Goal: Use online tool/utility: Utilize a website feature to perform a specific function

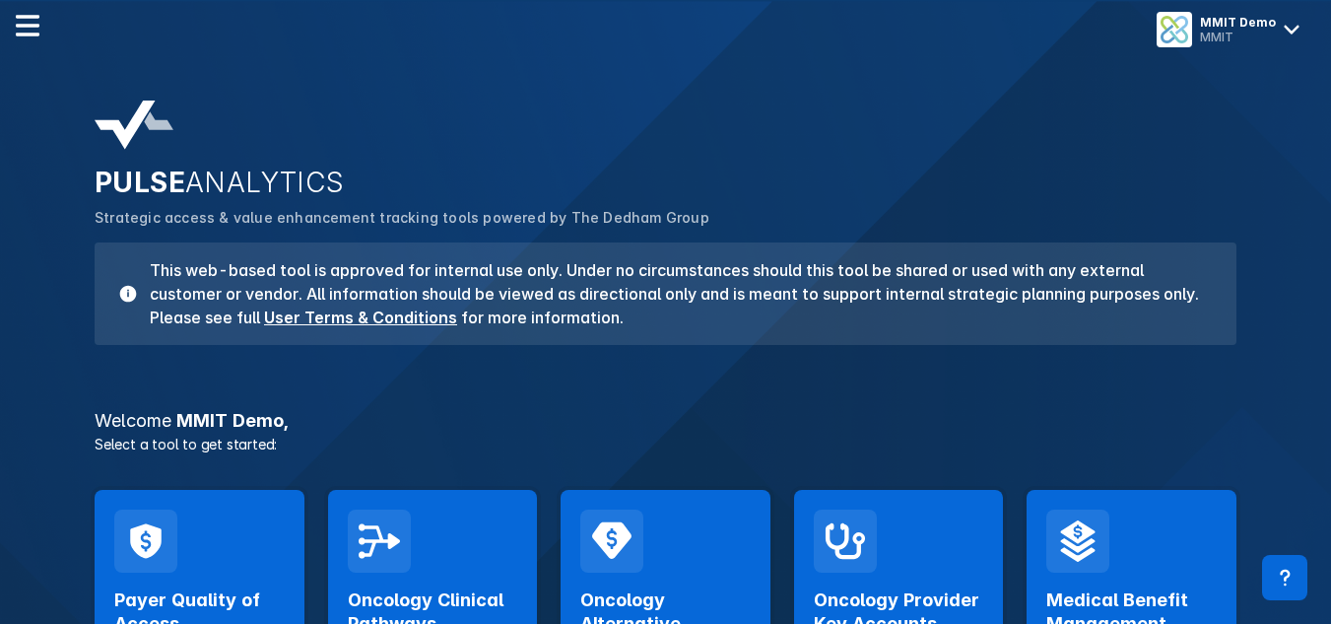
scroll to position [1, 0]
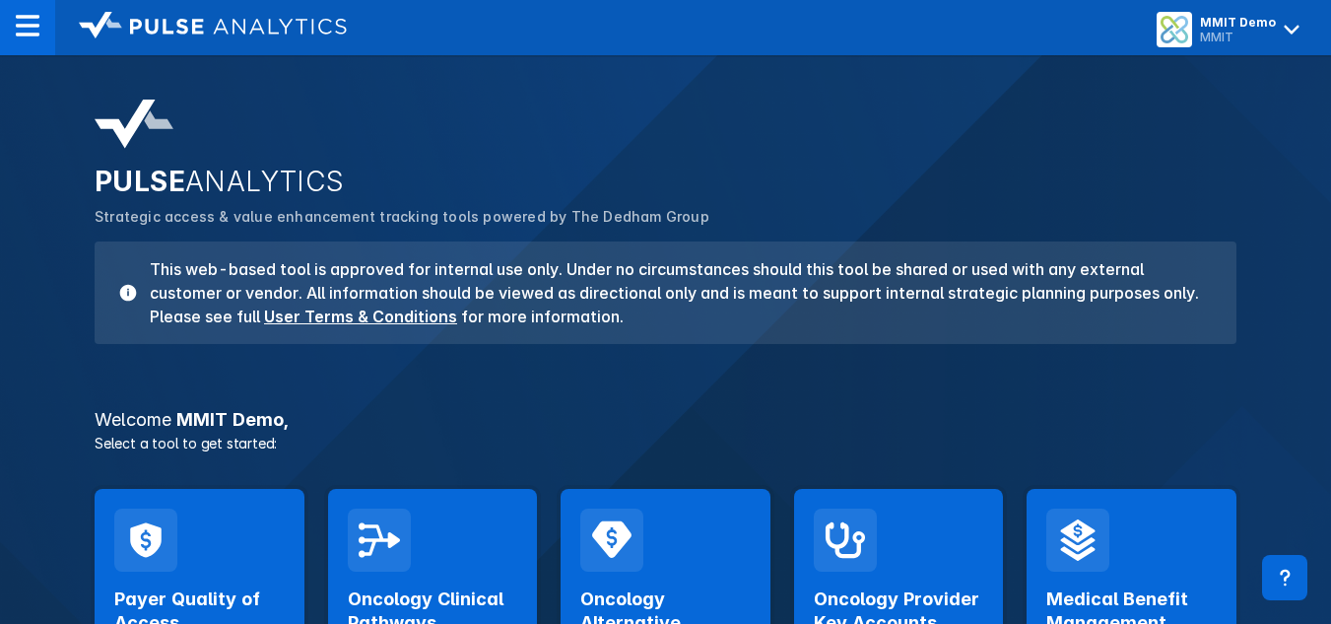
click at [45, 141] on div "PULSE ANALYTICS Strategic access & value enhancement tracking tools powered by …" at bounding box center [665, 429] width 1331 height 683
click at [13, 34] on div at bounding box center [27, 27] width 55 height 55
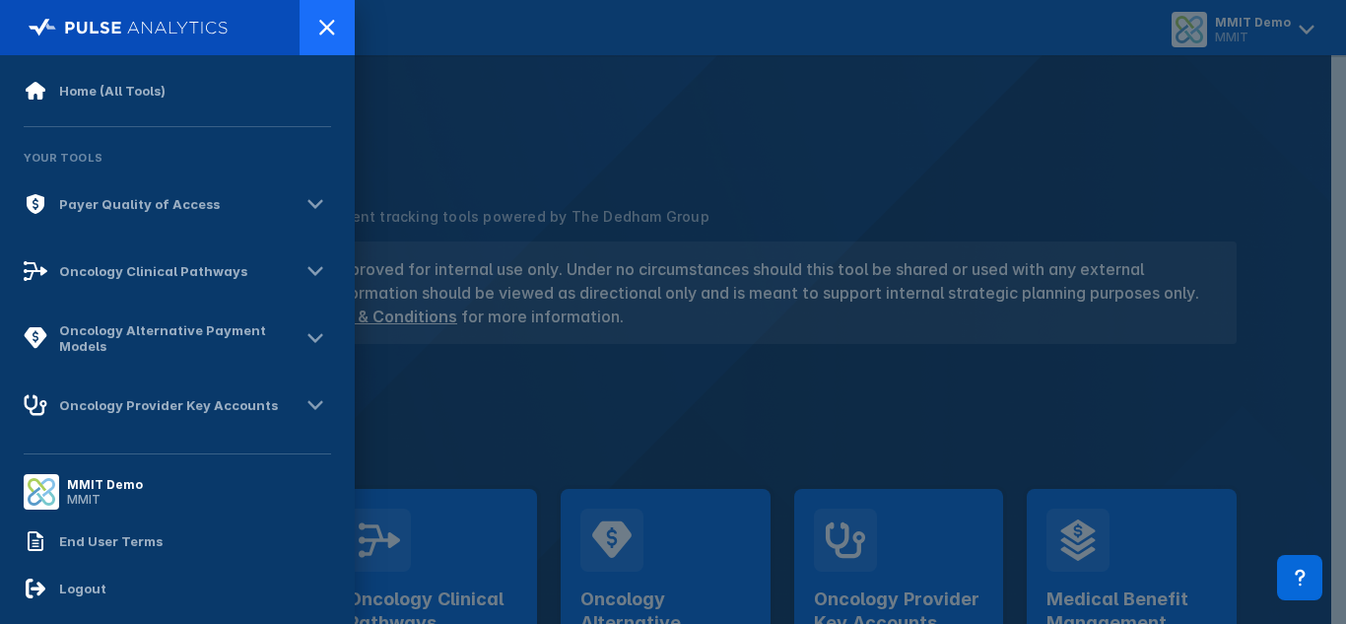
click at [337, 31] on icon at bounding box center [327, 28] width 24 height 24
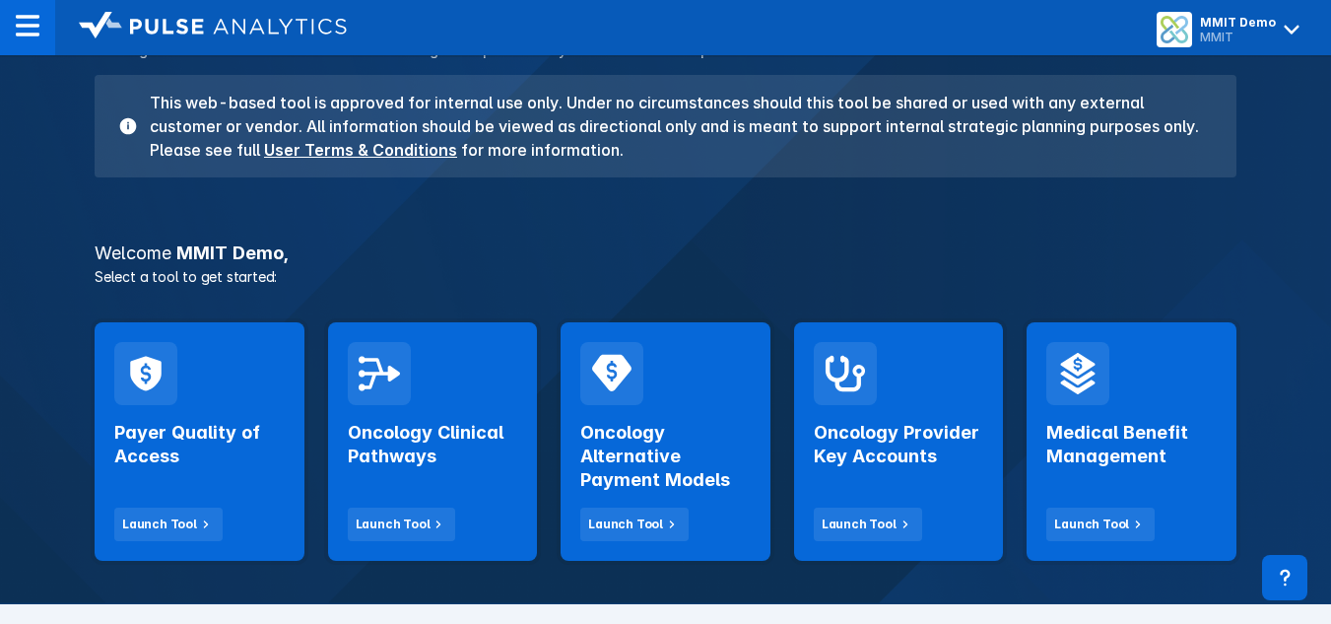
scroll to position [169, 0]
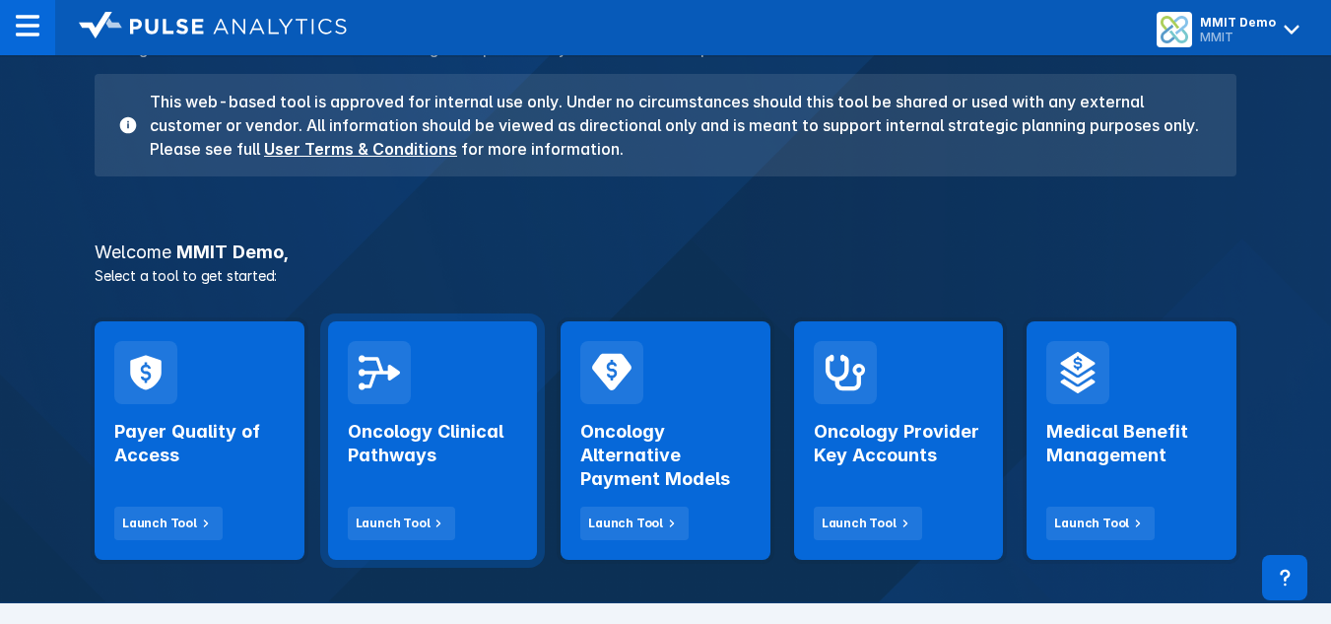
click at [415, 480] on div "Oncology Clinical Pathways Launch Tool" at bounding box center [433, 472] width 170 height 136
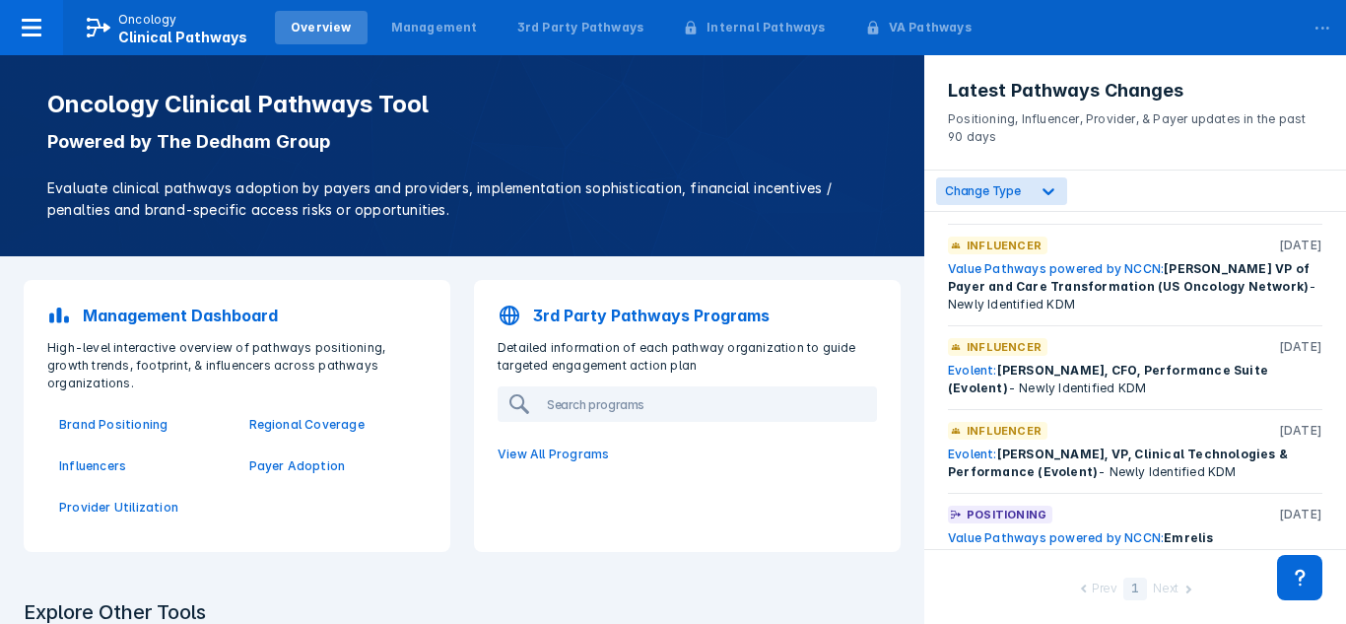
scroll to position [2495, 0]
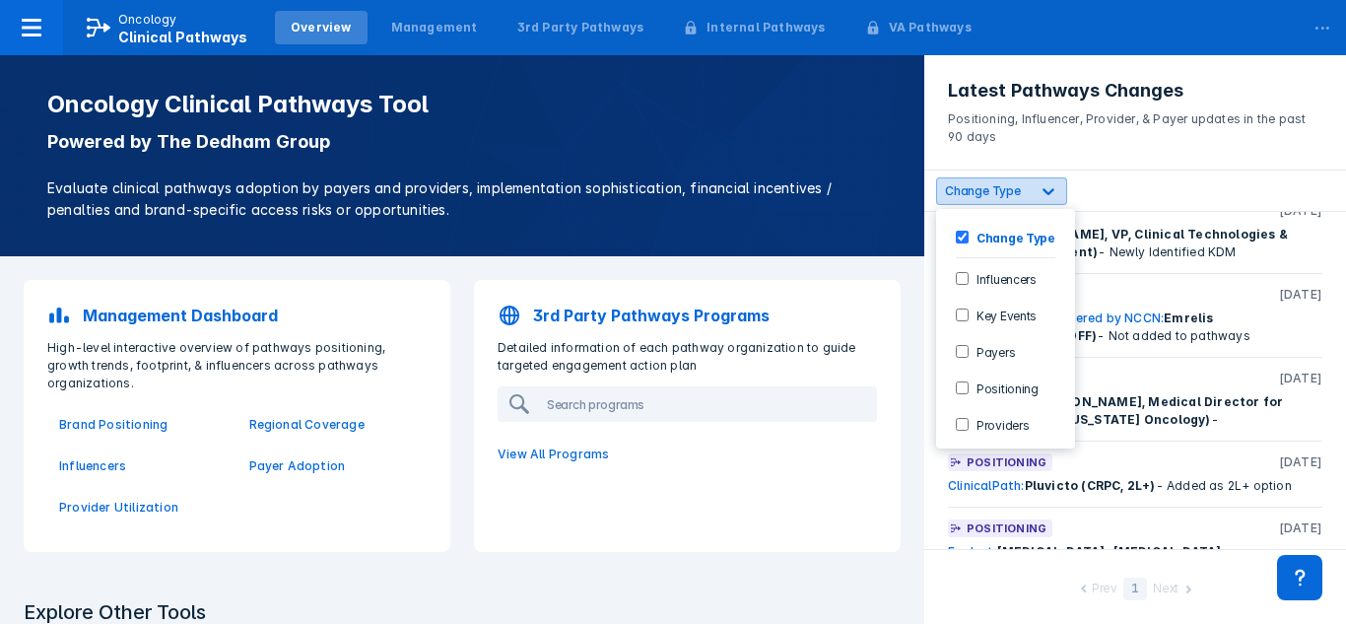
click at [1055, 195] on icon at bounding box center [1049, 191] width 20 height 20
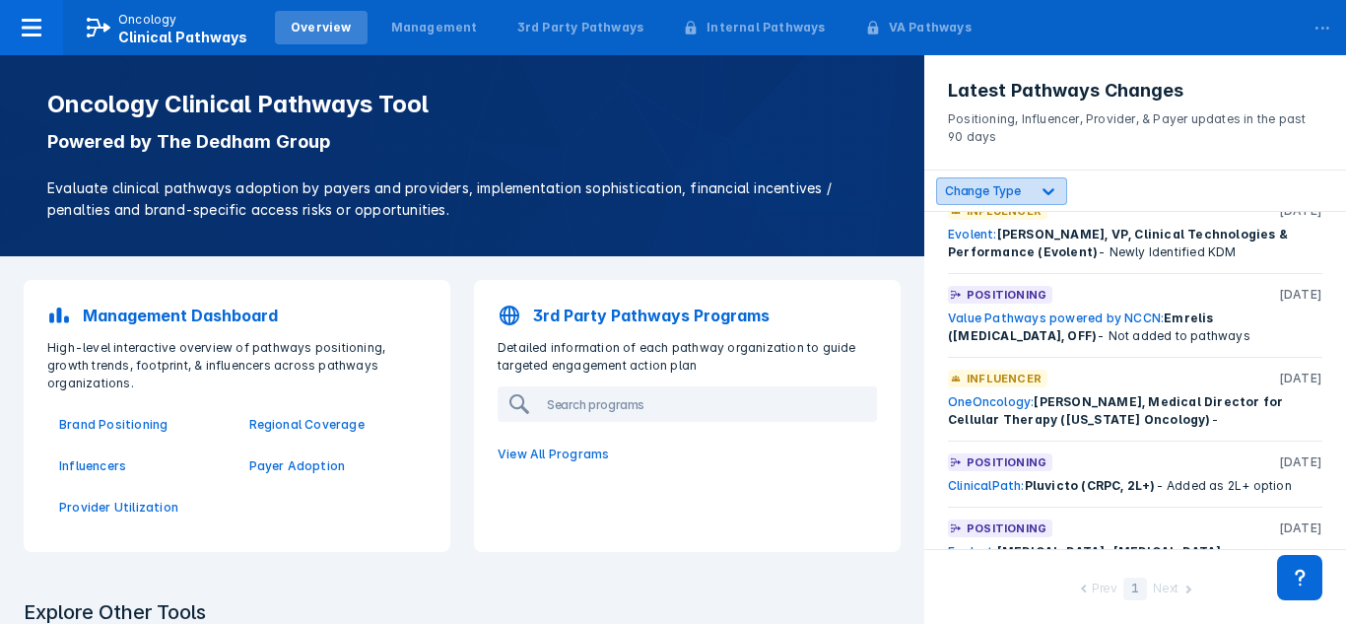
click at [1057, 195] on div at bounding box center [1048, 190] width 35 height 35
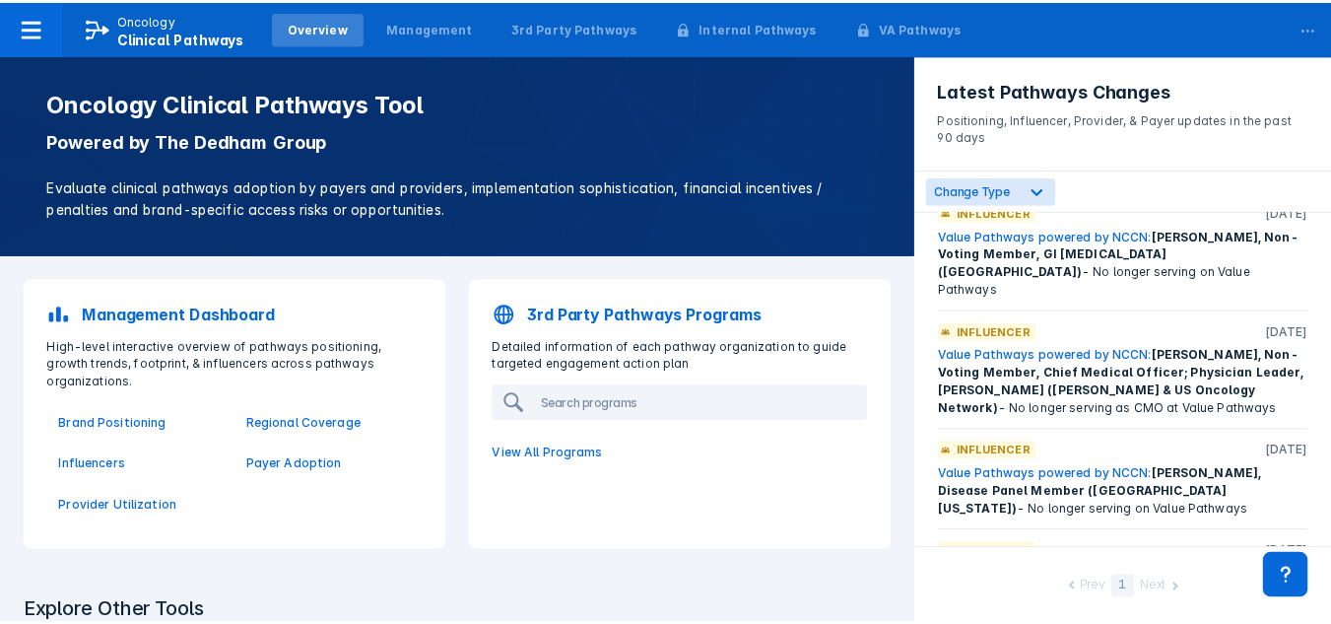
scroll to position [0, 0]
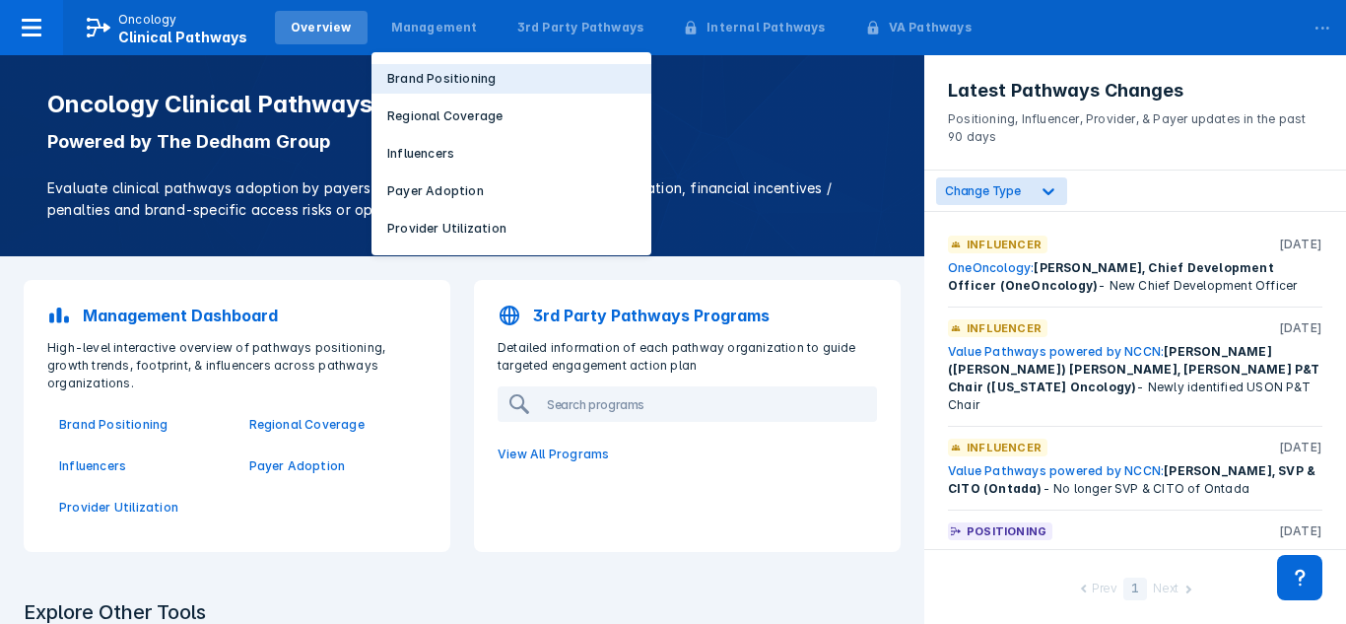
click at [421, 77] on p "Brand Positioning" at bounding box center [441, 79] width 108 height 18
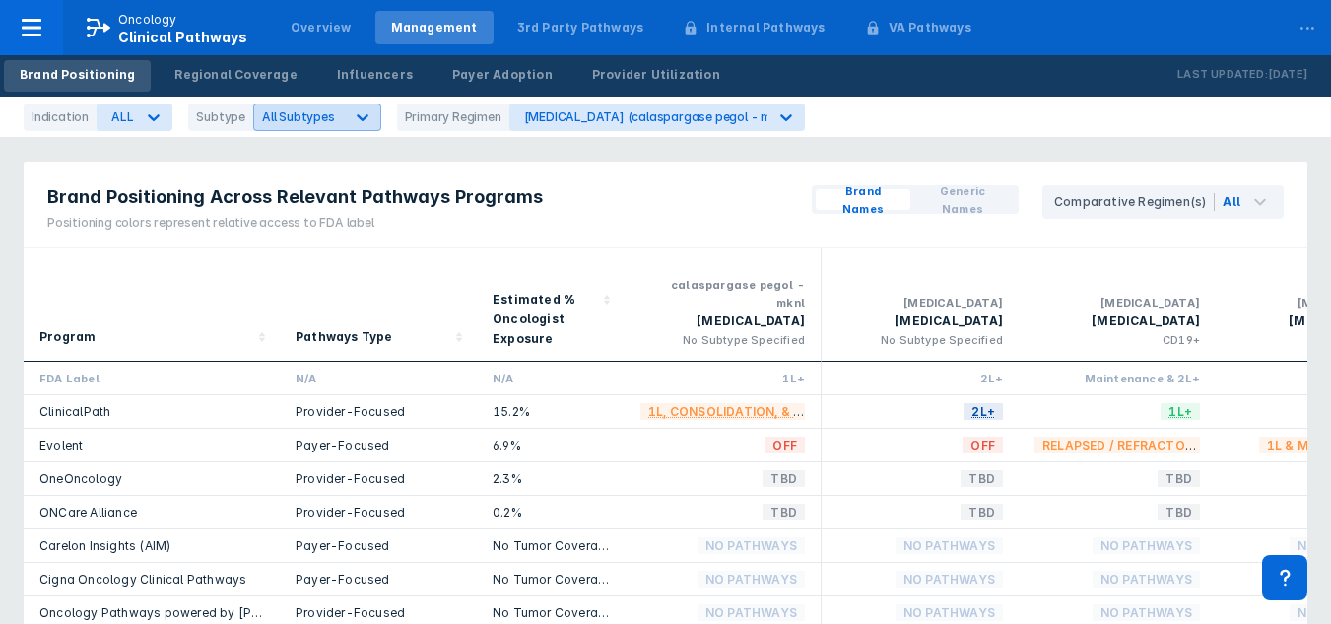
click at [323, 106] on div "All Subtypes" at bounding box center [317, 117] width 128 height 28
click at [136, 120] on div at bounding box center [153, 117] width 35 height 35
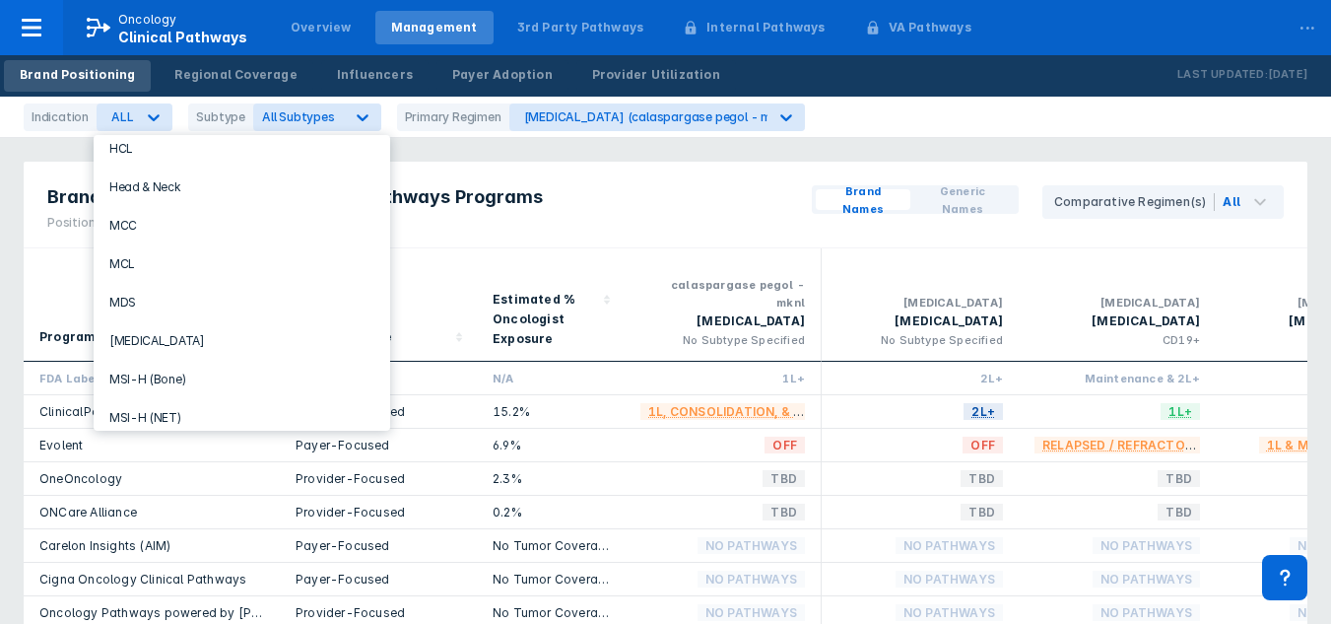
scroll to position [898, 0]
click at [147, 298] on div "MDS" at bounding box center [242, 302] width 281 height 38
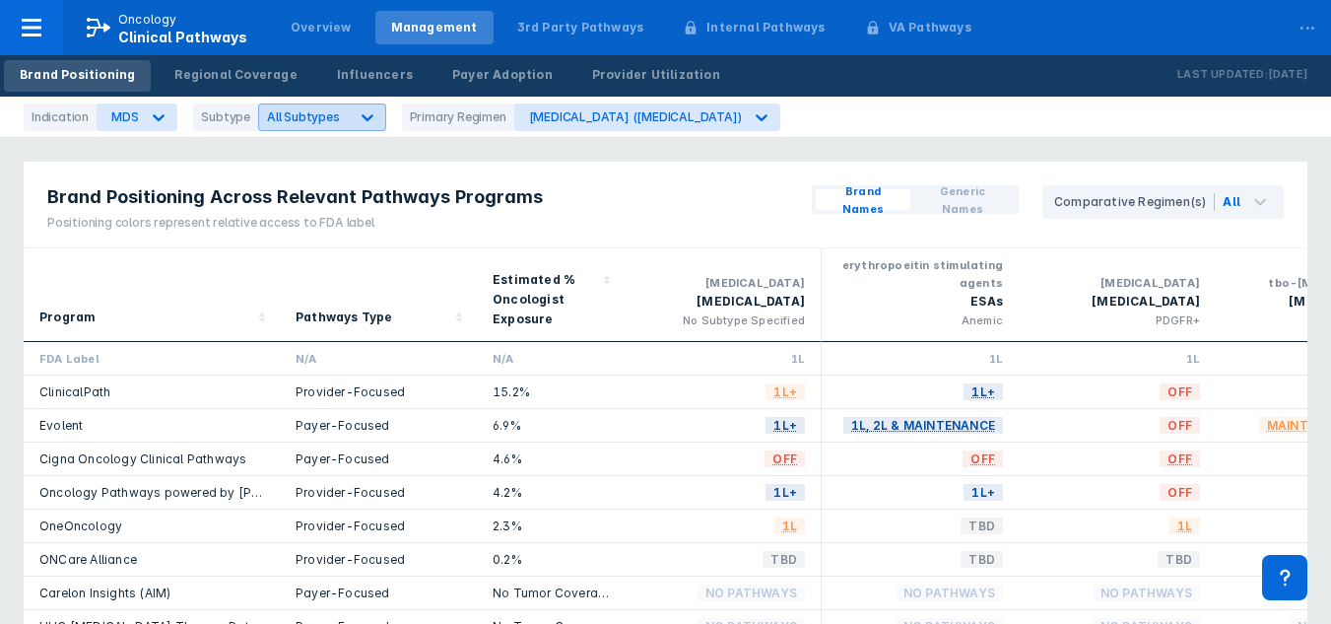
click at [358, 120] on icon at bounding box center [368, 117] width 20 height 20
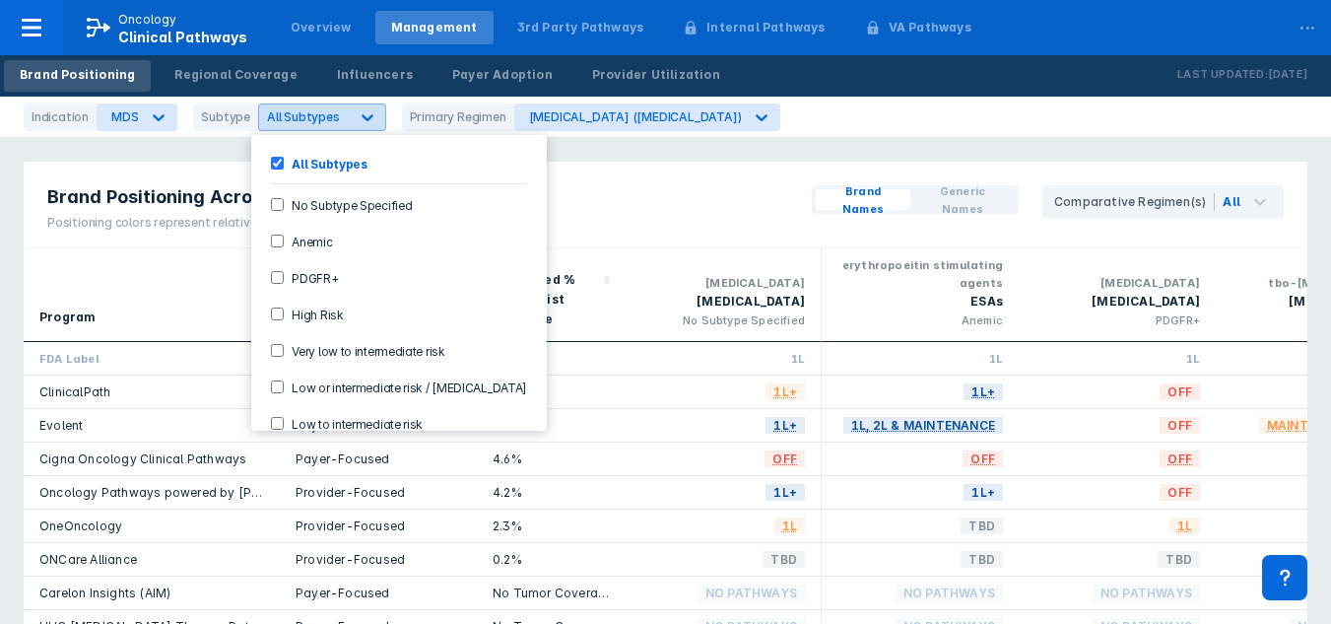
click at [358, 126] on icon at bounding box center [368, 117] width 20 height 20
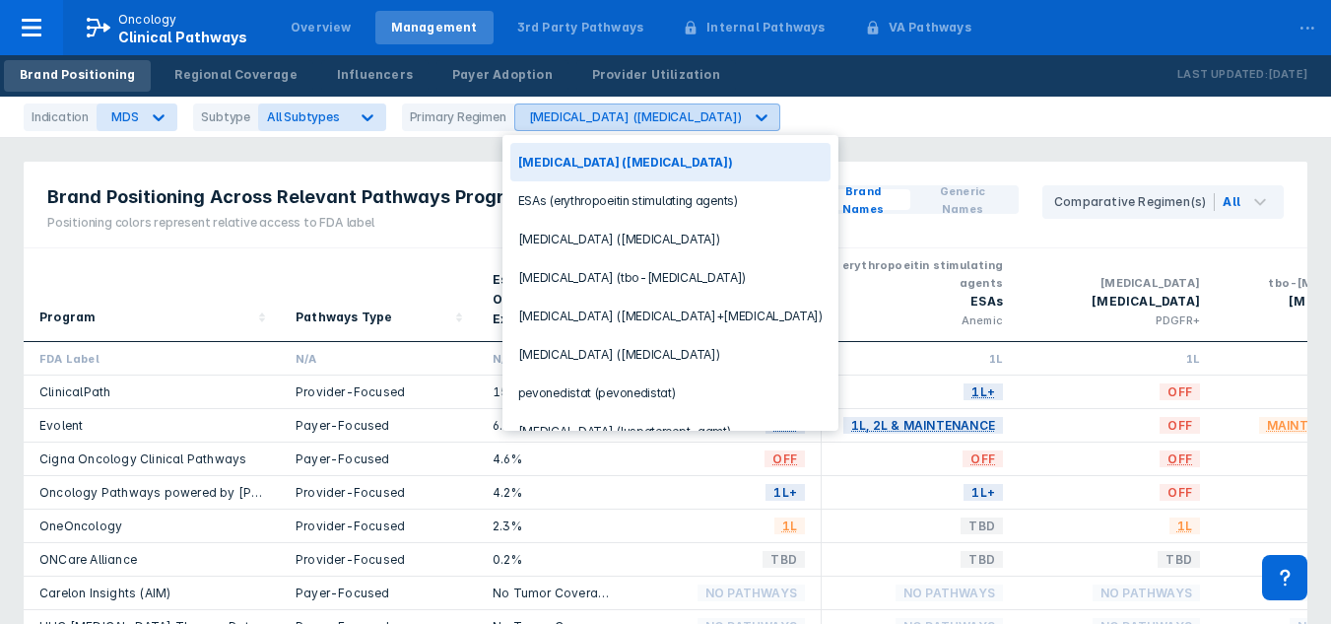
click at [532, 122] on div "Dacogen (decitabine)" at bounding box center [635, 116] width 213 height 15
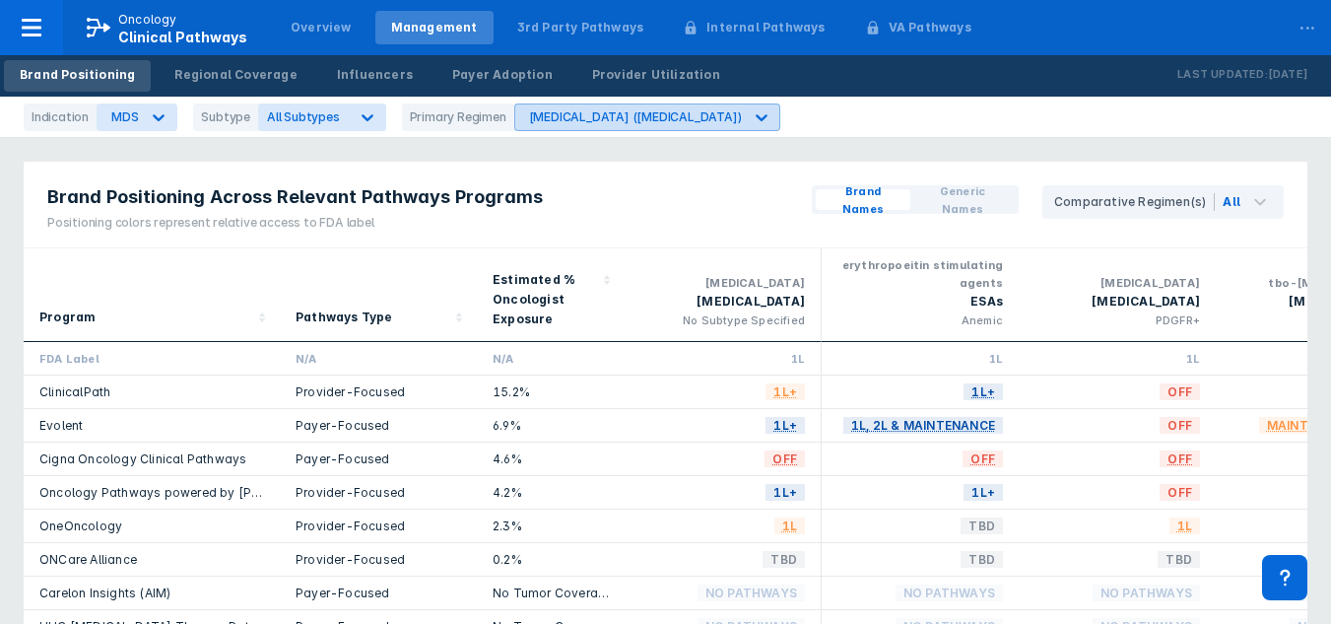
click at [559, 121] on div "Dacogen (decitabine)" at bounding box center [635, 116] width 213 height 15
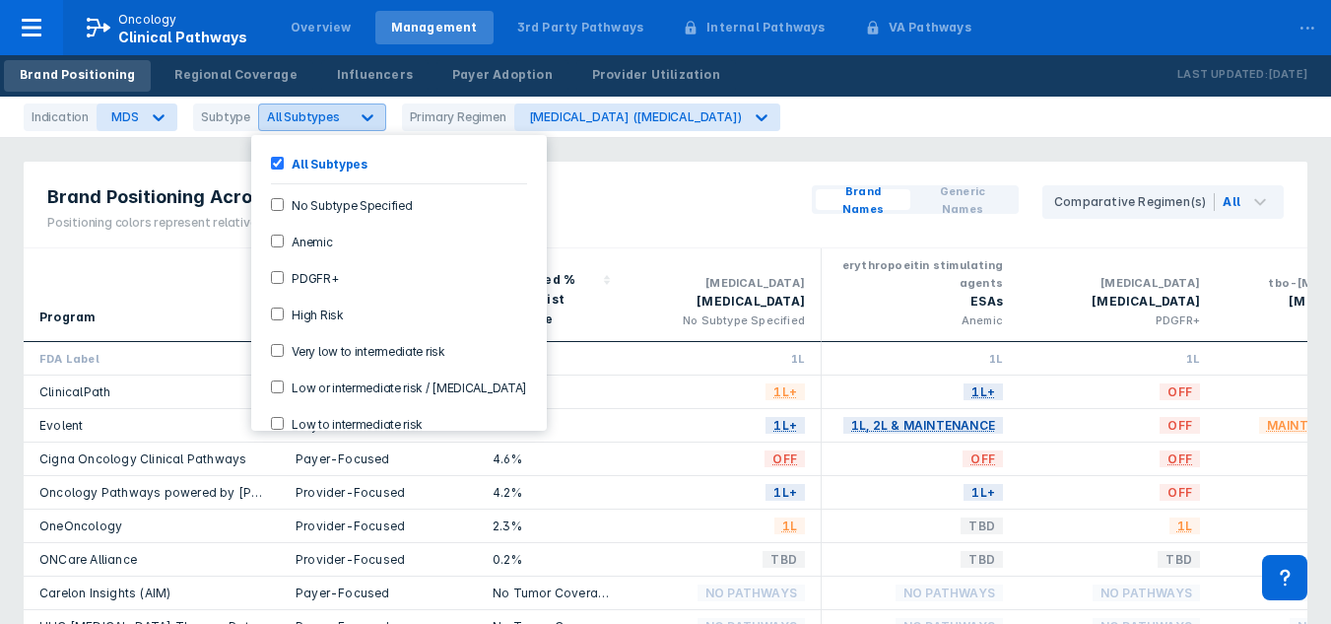
click at [358, 123] on icon at bounding box center [368, 117] width 20 height 20
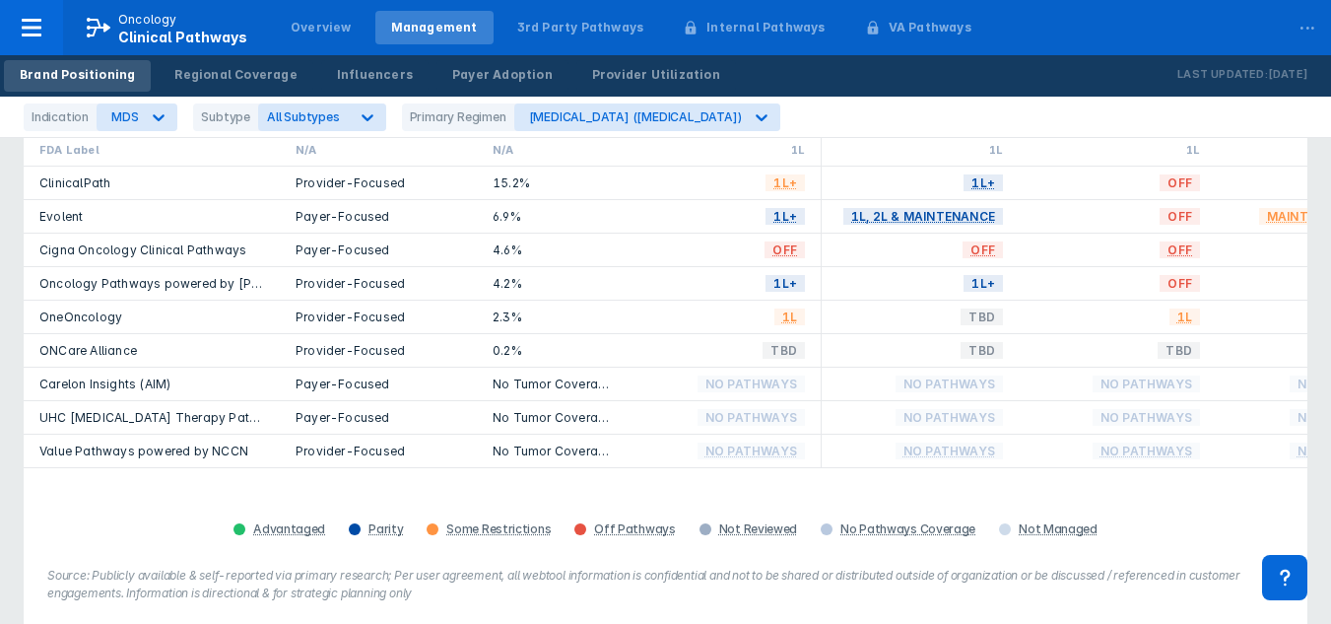
scroll to position [208, 0]
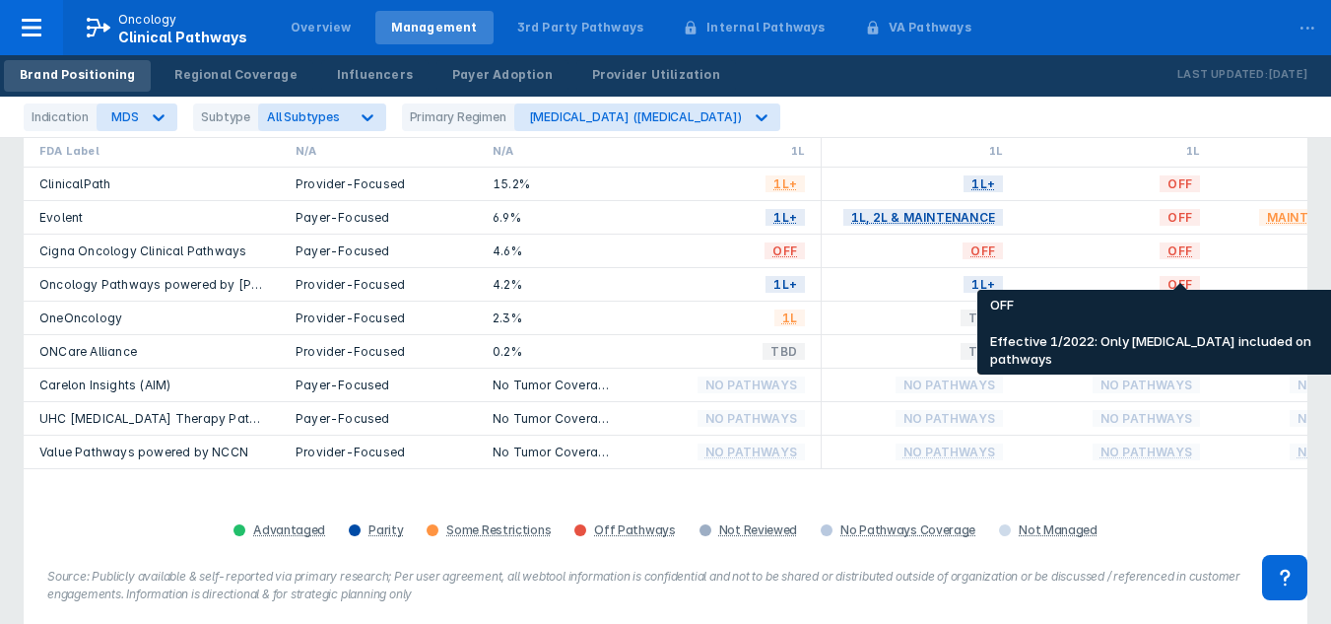
click at [1176, 262] on span "OFF" at bounding box center [1180, 250] width 40 height 23
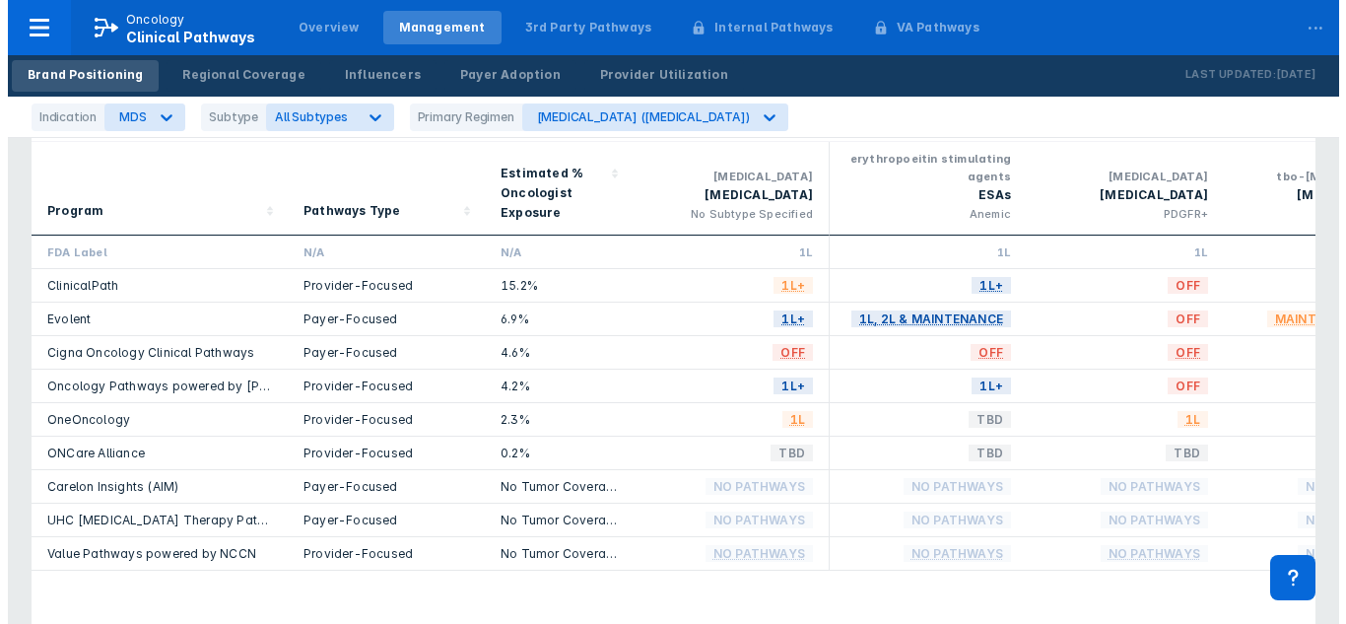
scroll to position [0, 0]
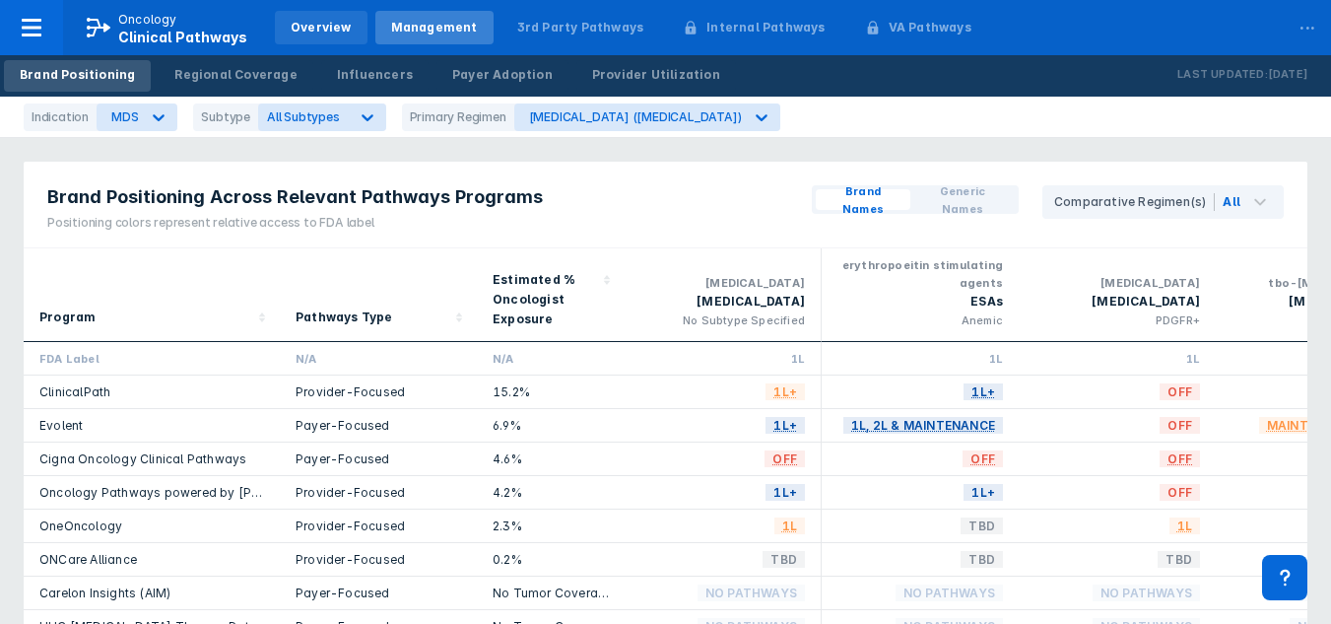
click at [315, 15] on div "Overview" at bounding box center [321, 28] width 93 height 34
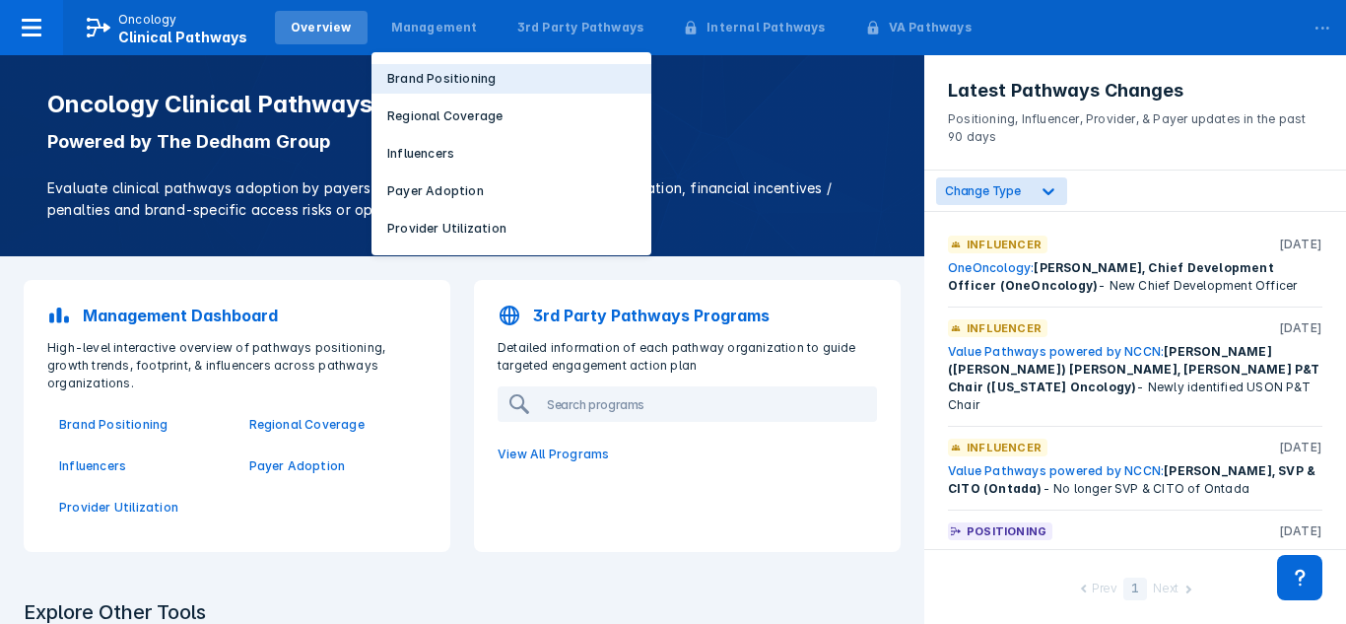
click at [424, 84] on p "Brand Positioning" at bounding box center [441, 79] width 108 height 18
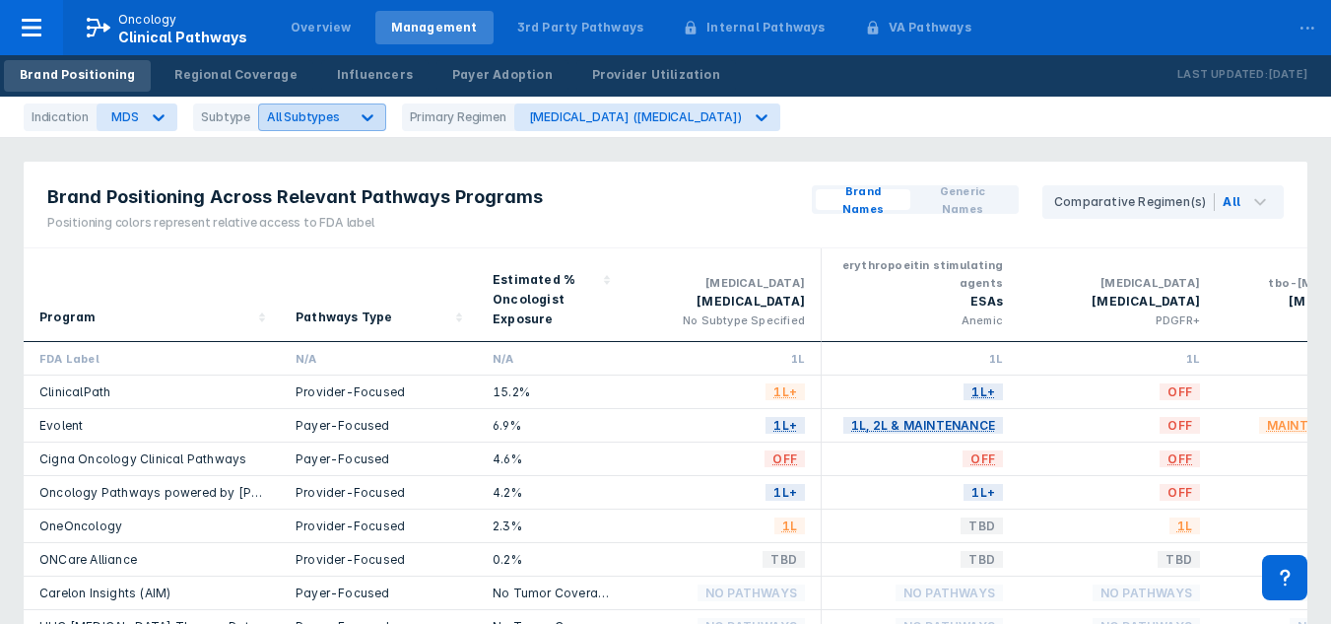
click at [362, 118] on icon at bounding box center [368, 117] width 12 height 7
